Goal: Obtain resource: Obtain resource

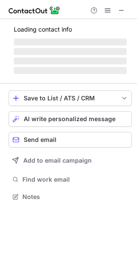
scroll to position [201, 137]
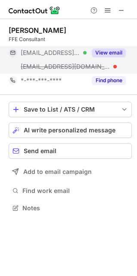
click at [102, 51] on button "View email" at bounding box center [109, 52] width 34 height 9
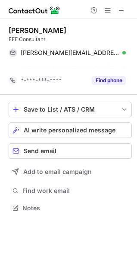
scroll to position [187, 137]
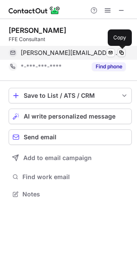
click at [119, 53] on span at bounding box center [121, 52] width 7 height 7
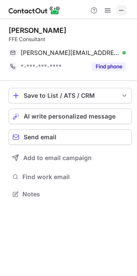
click at [120, 10] on span at bounding box center [121, 10] width 7 height 7
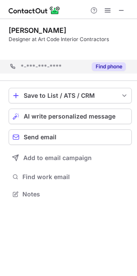
scroll to position [174, 137]
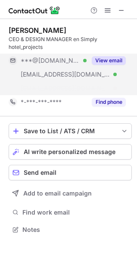
scroll to position [209, 137]
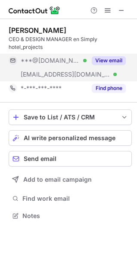
click at [108, 61] on button "View email" at bounding box center [109, 60] width 34 height 9
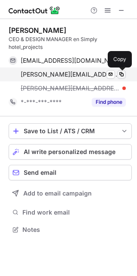
click at [121, 76] on span at bounding box center [121, 74] width 7 height 7
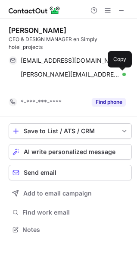
scroll to position [209, 137]
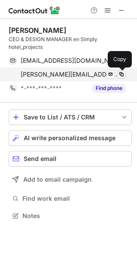
click at [120, 75] on span at bounding box center [121, 74] width 7 height 7
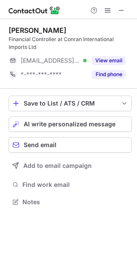
scroll to position [195, 137]
click at [119, 7] on span at bounding box center [121, 10] width 7 height 7
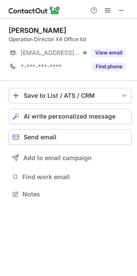
scroll to position [4, 4]
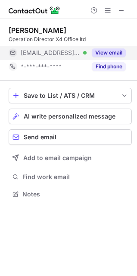
click at [116, 57] on button "View email" at bounding box center [109, 52] width 34 height 9
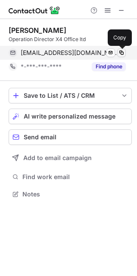
click at [123, 51] on span at bounding box center [121, 52] width 7 height 7
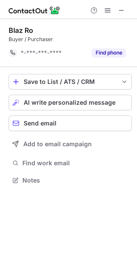
scroll to position [174, 137]
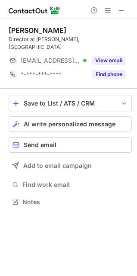
scroll to position [4, 4]
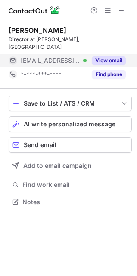
click at [109, 56] on button "View email" at bounding box center [109, 60] width 34 height 9
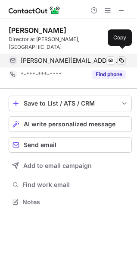
click at [123, 57] on span at bounding box center [121, 60] width 7 height 7
